Goal: Transaction & Acquisition: Obtain resource

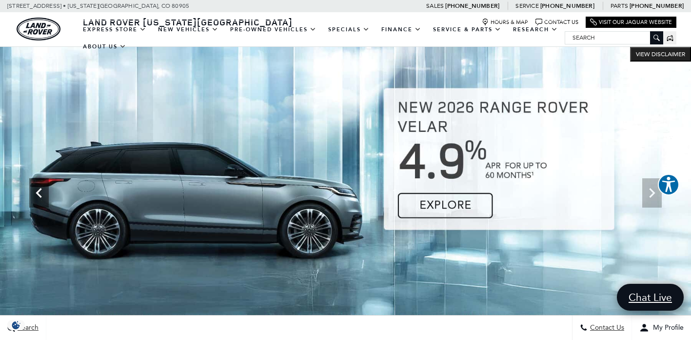
click at [35, 193] on icon "Previous" at bounding box center [39, 193] width 20 height 20
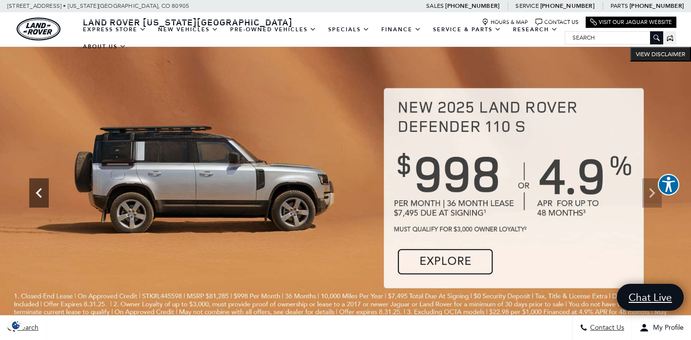
click at [37, 196] on icon "Previous" at bounding box center [39, 193] width 20 height 20
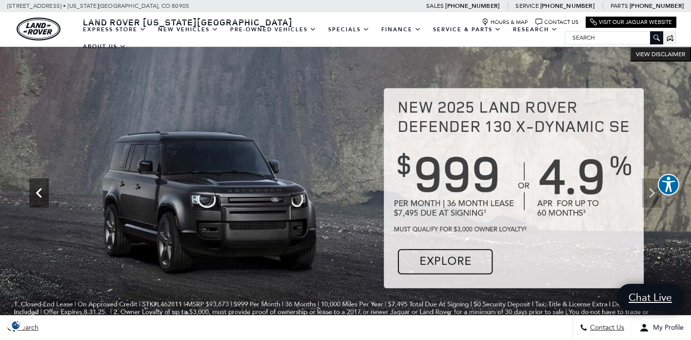
click at [37, 196] on icon "Previous" at bounding box center [39, 193] width 20 height 20
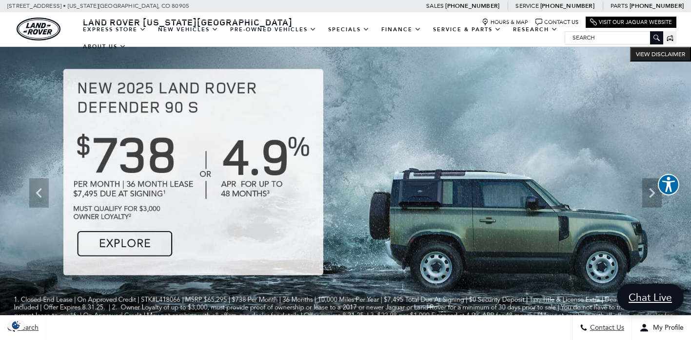
click at [151, 241] on img at bounding box center [345, 193] width 691 height 292
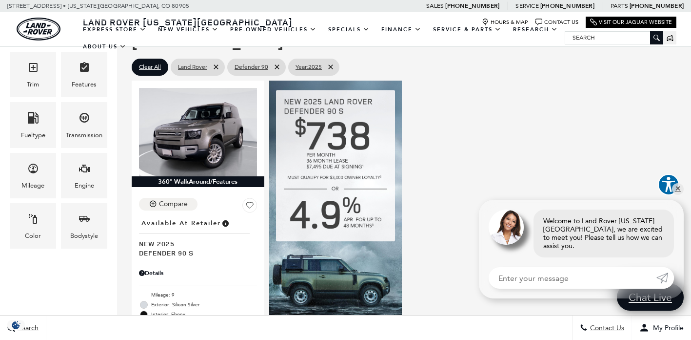
scroll to position [190, 0]
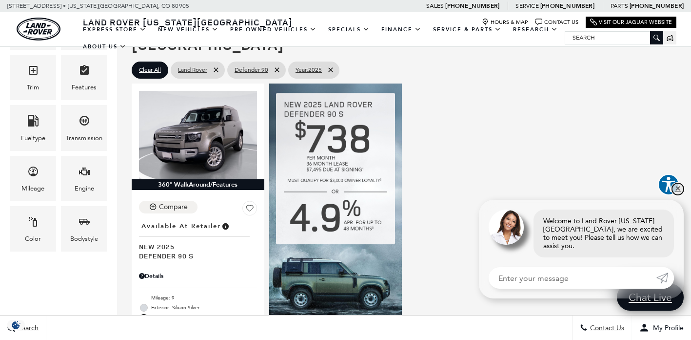
click at [677, 194] on link "✕" at bounding box center [678, 189] width 12 height 12
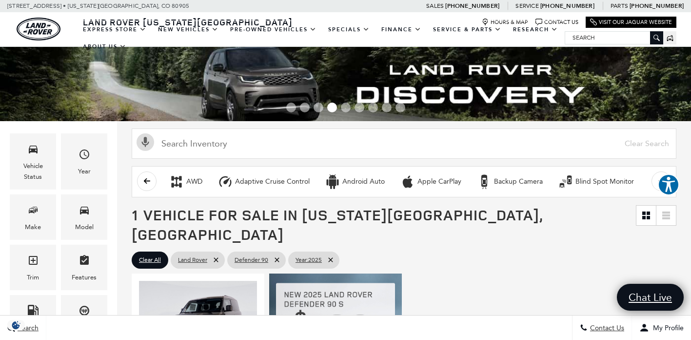
scroll to position [0, 0]
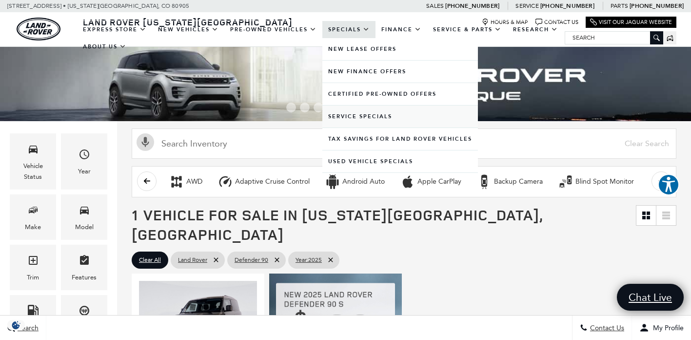
click at [374, 126] on link "Service Specials" at bounding box center [400, 116] width 156 height 22
